Goal: Browse casually

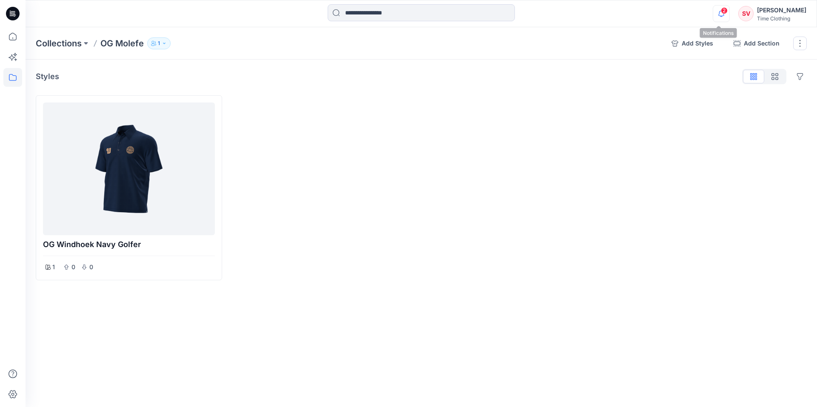
click at [719, 14] on icon "button" at bounding box center [721, 13] width 16 height 17
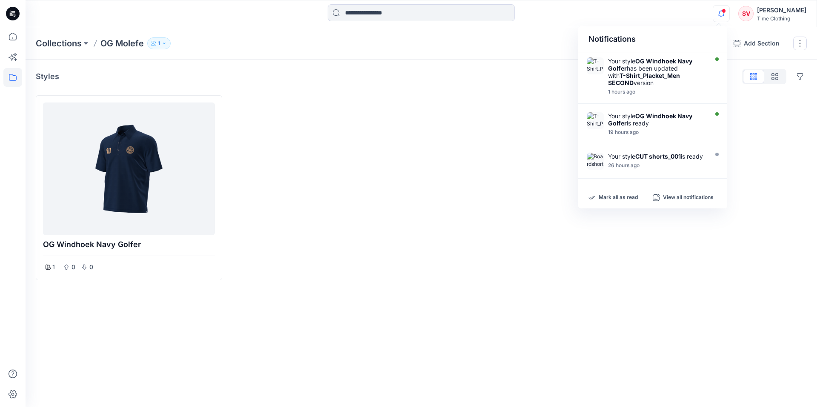
click at [504, 125] on div at bounding box center [519, 187] width 186 height 185
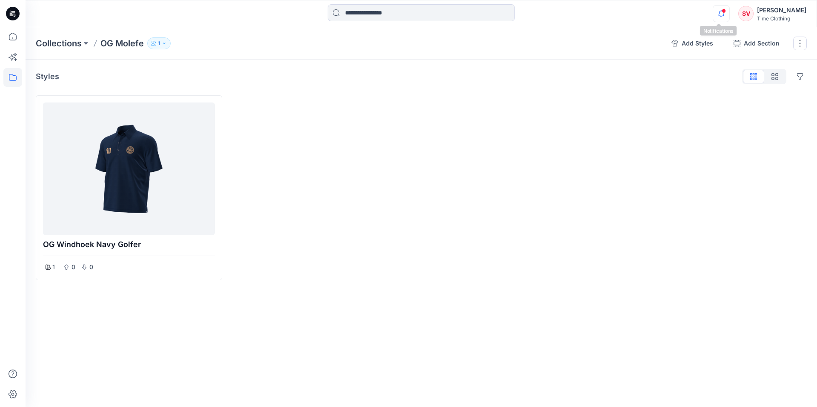
click at [717, 14] on icon "button" at bounding box center [721, 13] width 16 height 17
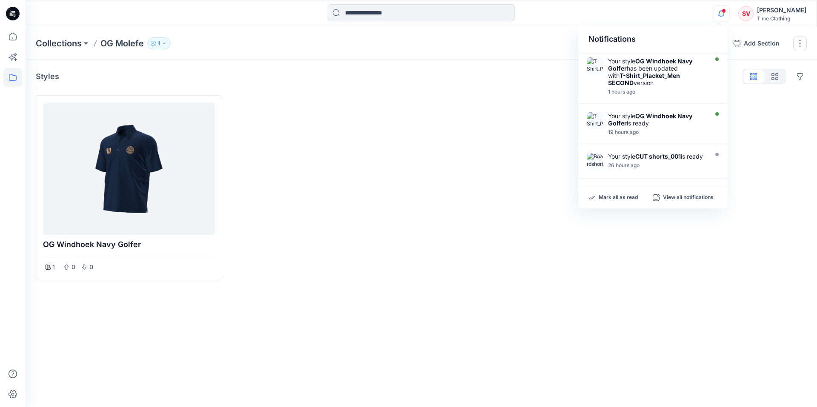
click at [534, 152] on div at bounding box center [519, 187] width 186 height 185
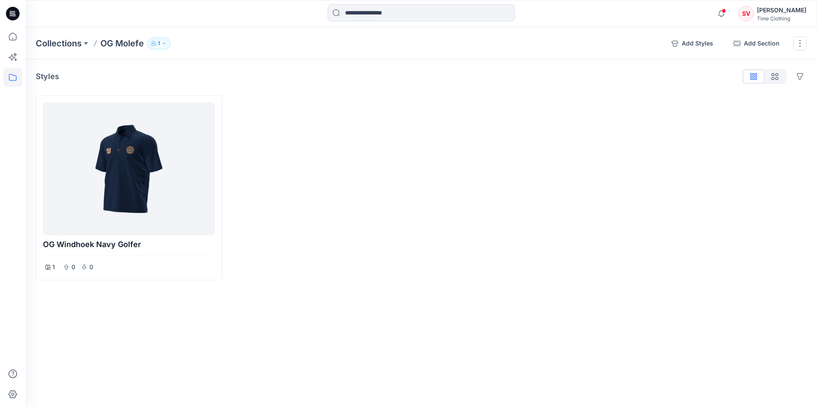
click at [9, 10] on icon at bounding box center [13, 14] width 14 height 14
